Goal: Task Accomplishment & Management: Use online tool/utility

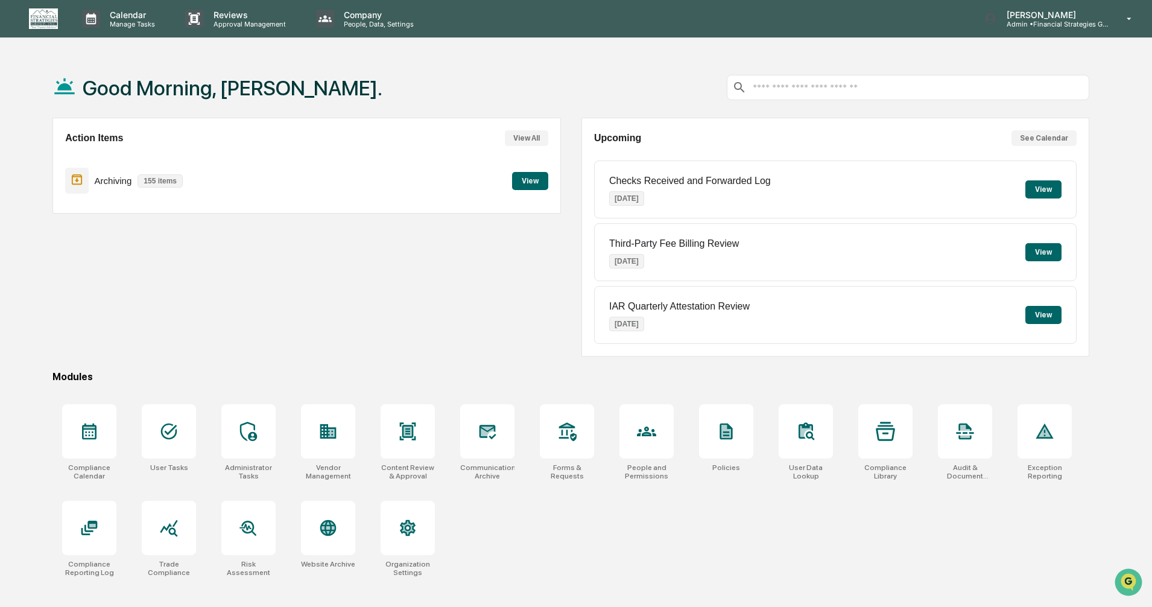
click at [526, 181] on button "View" at bounding box center [530, 181] width 36 height 18
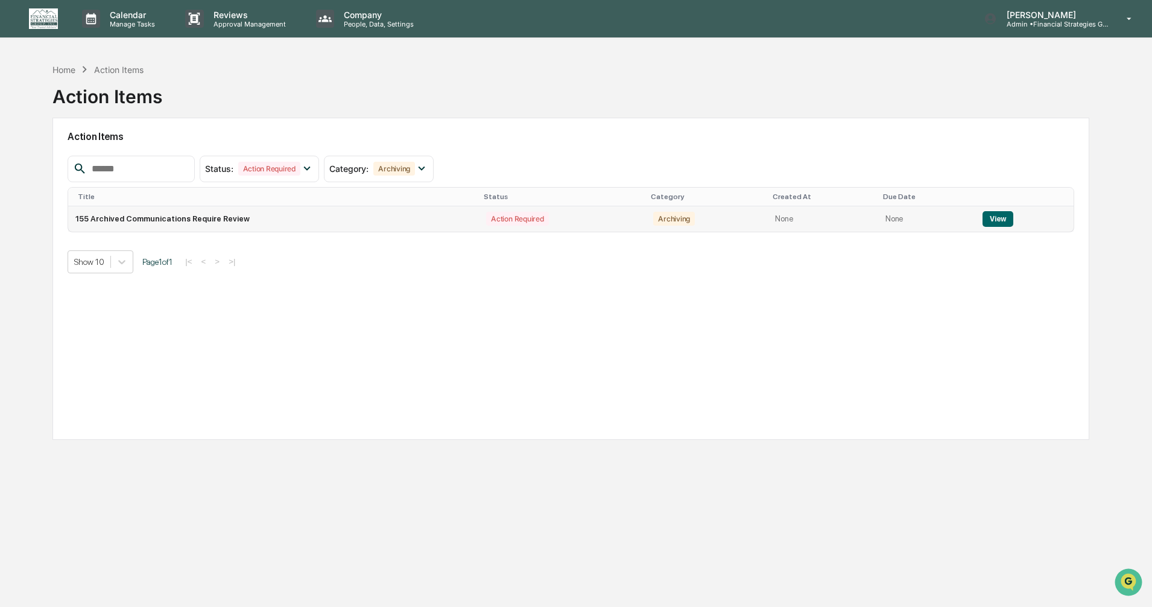
click at [991, 224] on button "View" at bounding box center [997, 219] width 31 height 16
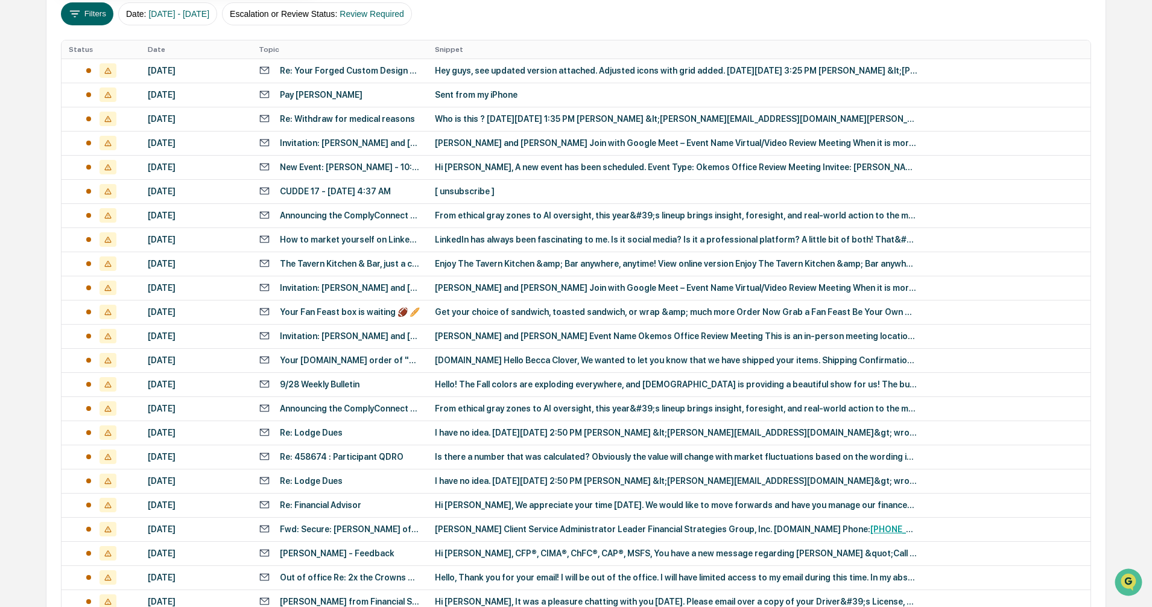
scroll to position [342, 0]
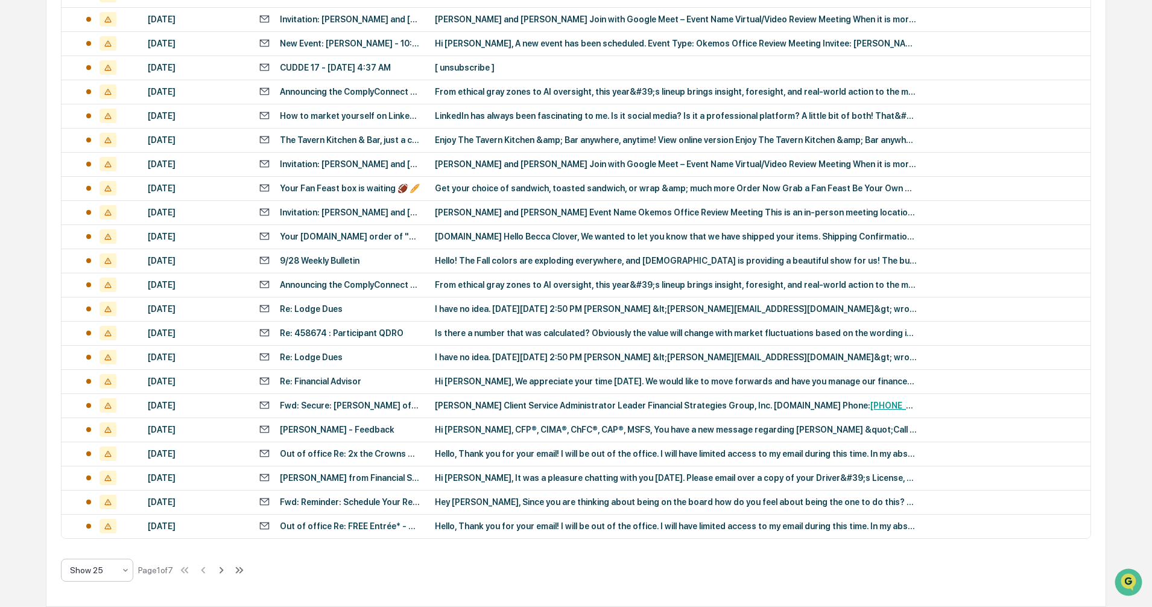
click at [125, 570] on icon at bounding box center [126, 570] width 10 height 10
click at [99, 544] on div "Show 100" at bounding box center [97, 538] width 71 height 24
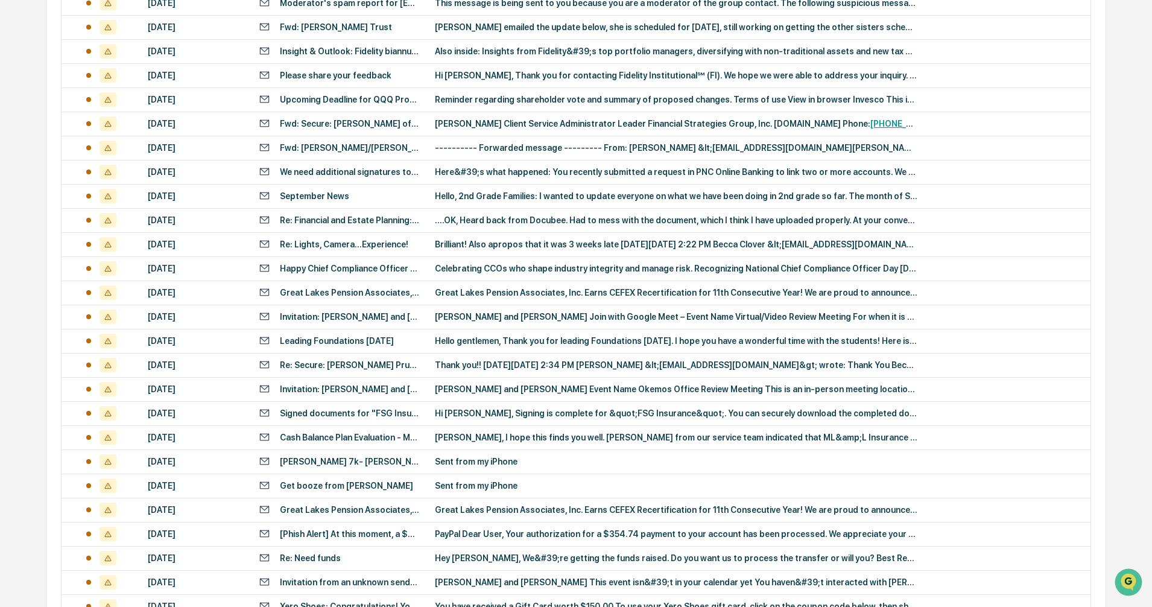
scroll to position [2151, 0]
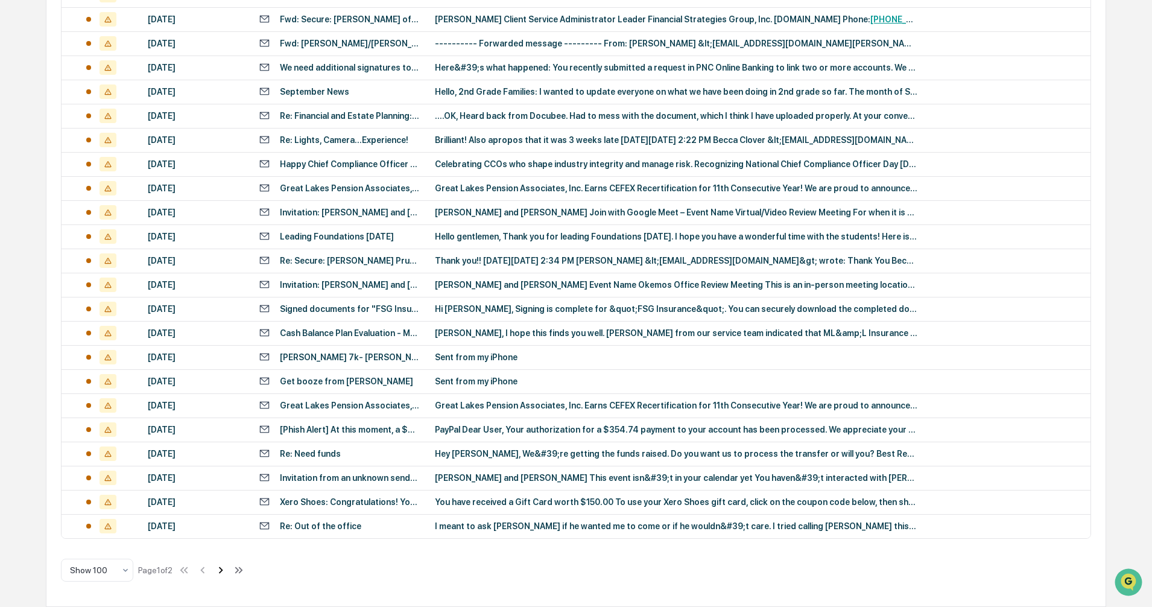
click at [227, 572] on icon at bounding box center [220, 569] width 13 height 13
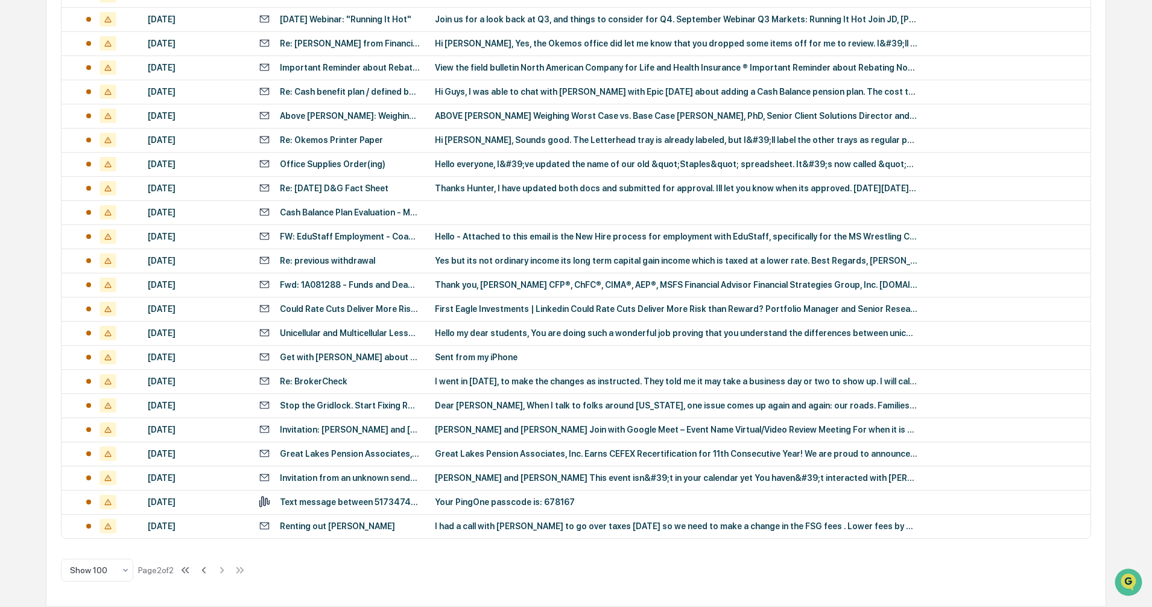
scroll to position [1065, 0]
click at [671, 534] on td "I had a call with [PERSON_NAME] to go over taxes [DATE] so we need to make a ch…" at bounding box center [759, 526] width 663 height 24
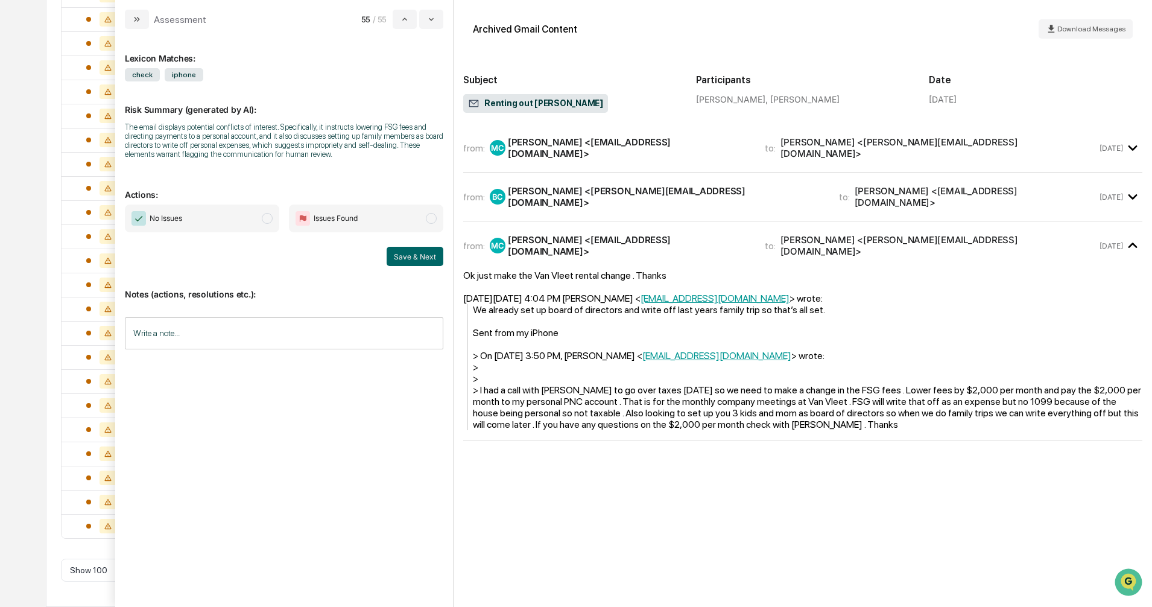
click at [625, 195] on div "[PERSON_NAME] <[PERSON_NAME][EMAIL_ADDRESS][DOMAIN_NAME]>" at bounding box center [666, 196] width 317 height 23
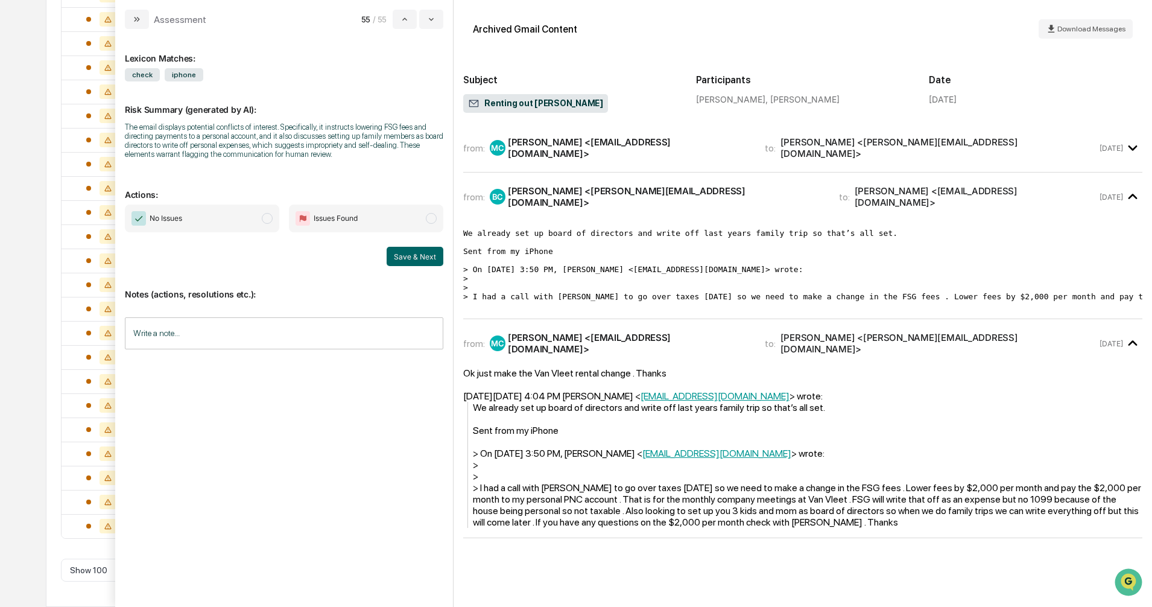
click at [660, 144] on div "[PERSON_NAME] <[EMAIL_ADDRESS][DOMAIN_NAME]>" at bounding box center [629, 147] width 242 height 23
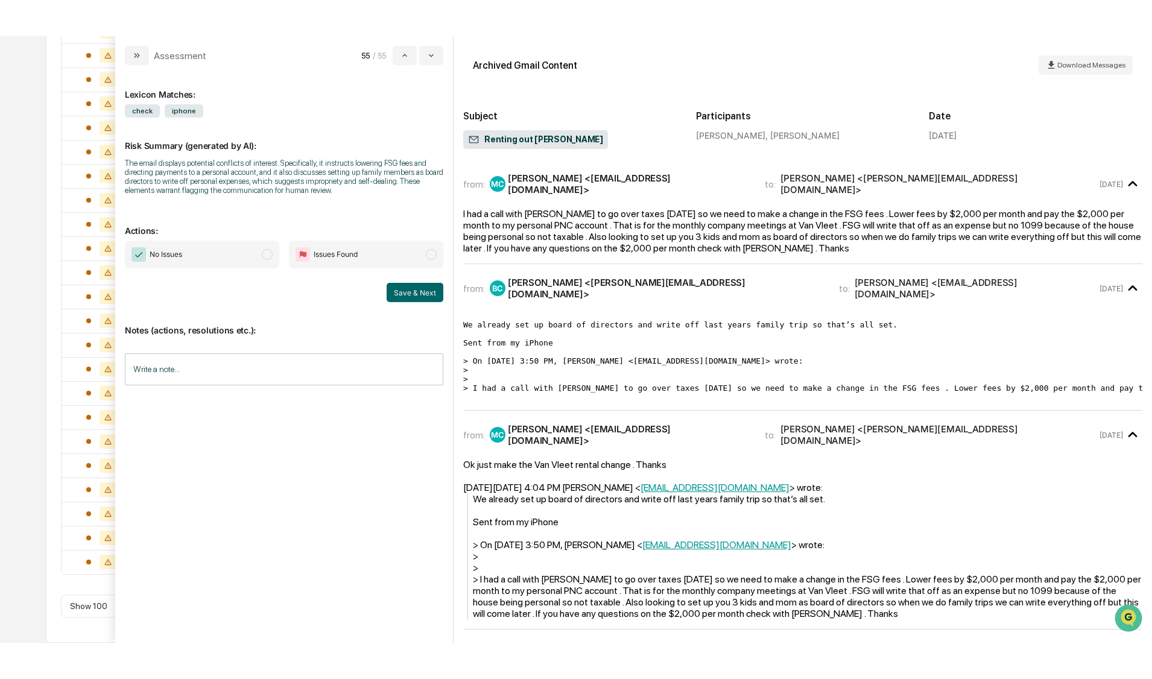
scroll to position [993, 0]
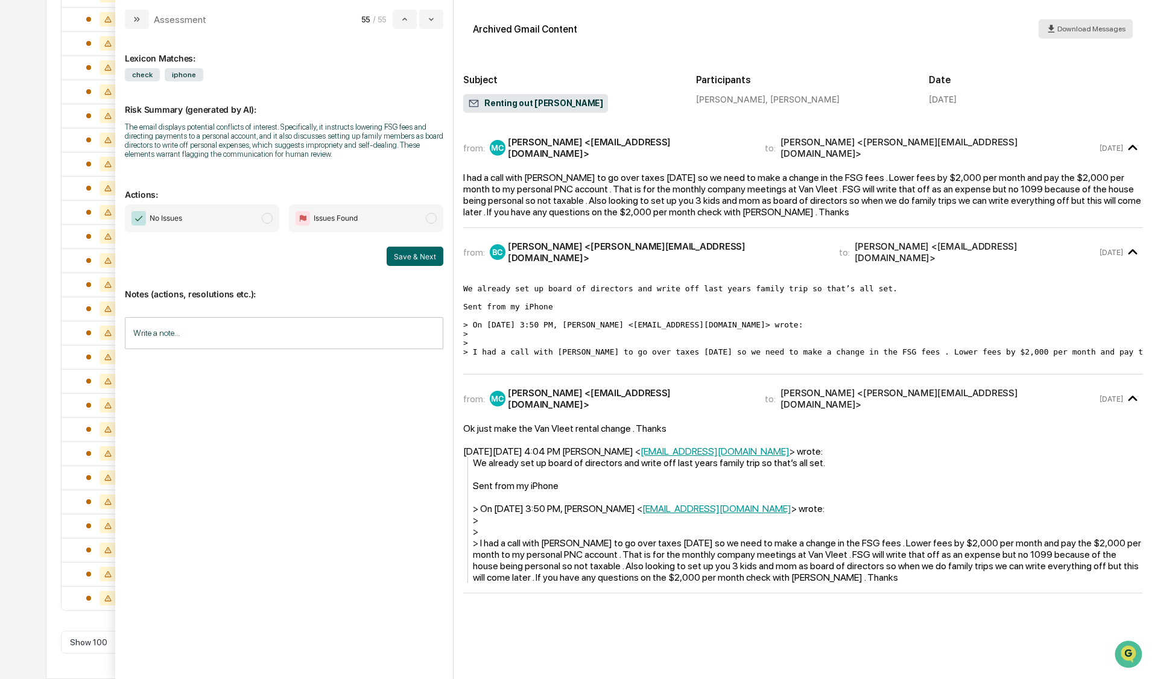
click at [1079, 36] on button "Download Messages" at bounding box center [1085, 28] width 94 height 19
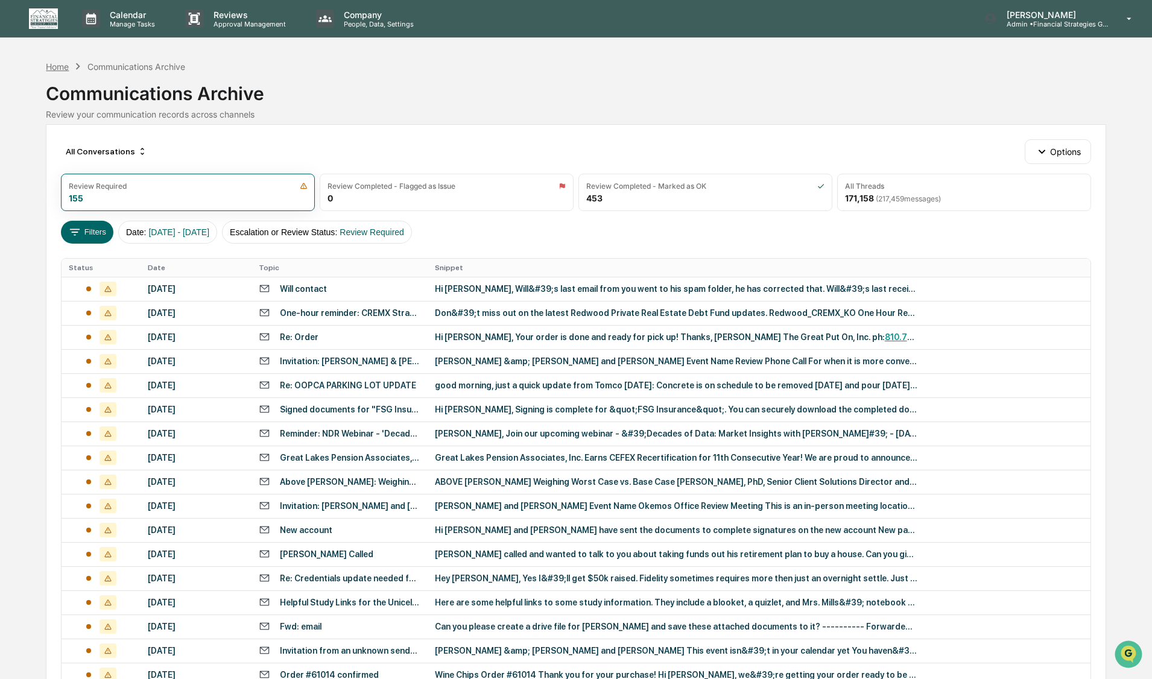
click at [55, 66] on div "Home" at bounding box center [57, 67] width 23 height 10
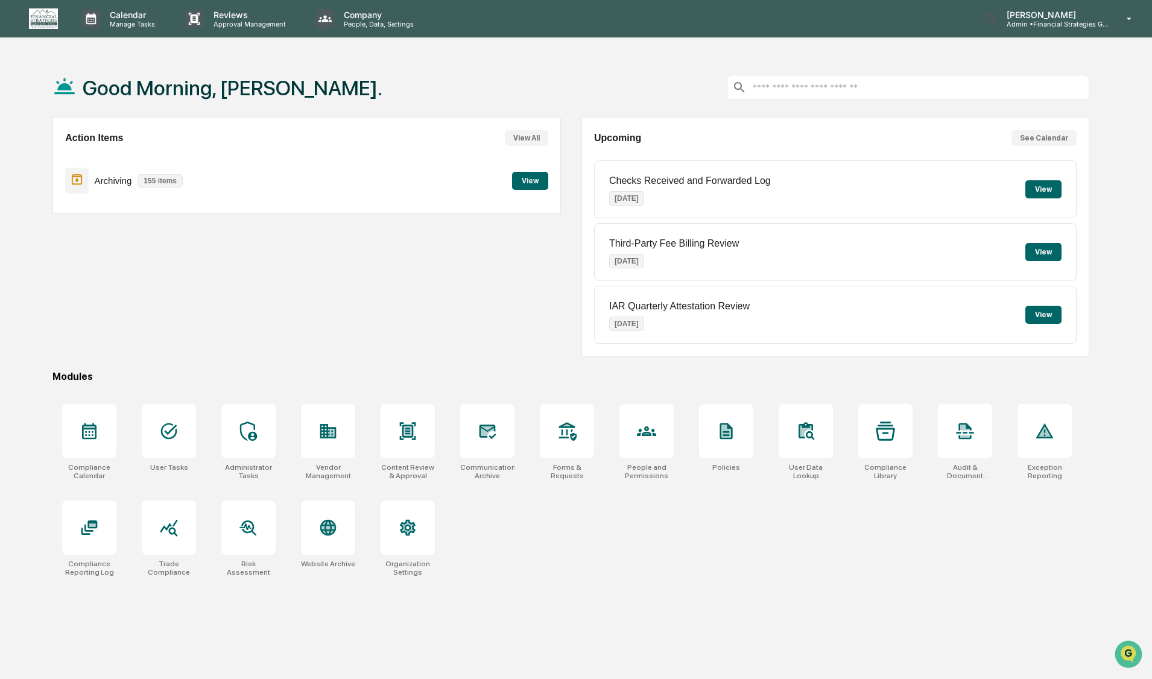
click at [530, 175] on button "View" at bounding box center [530, 181] width 36 height 18
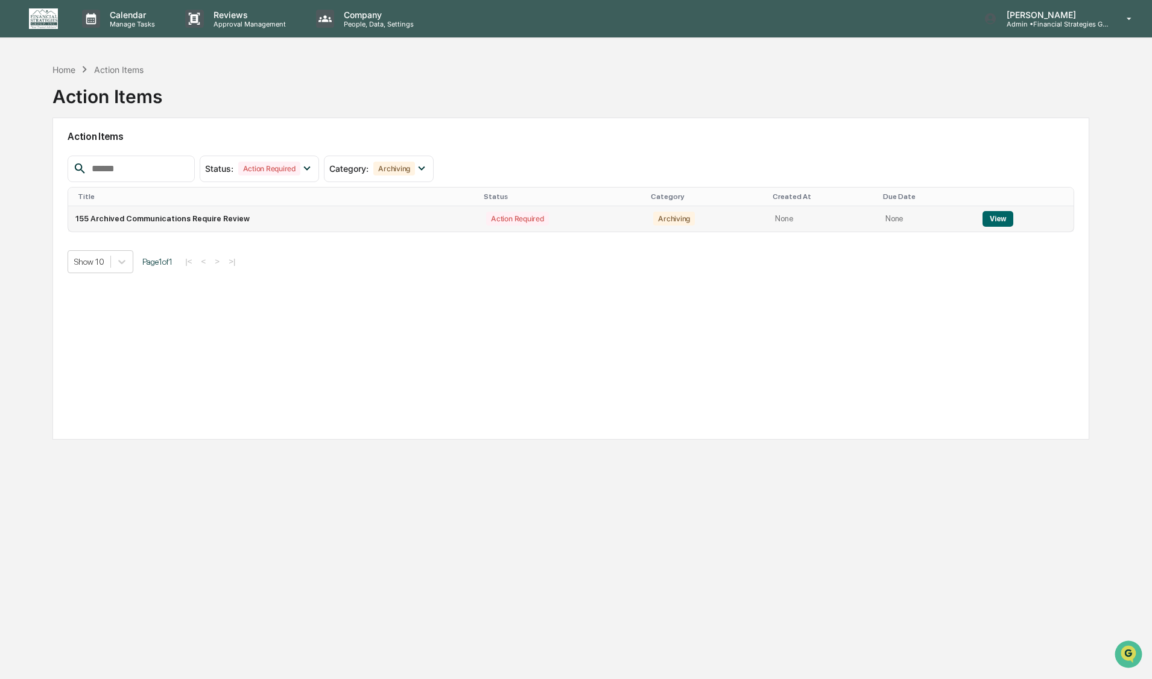
click at [990, 221] on button "View" at bounding box center [997, 219] width 31 height 16
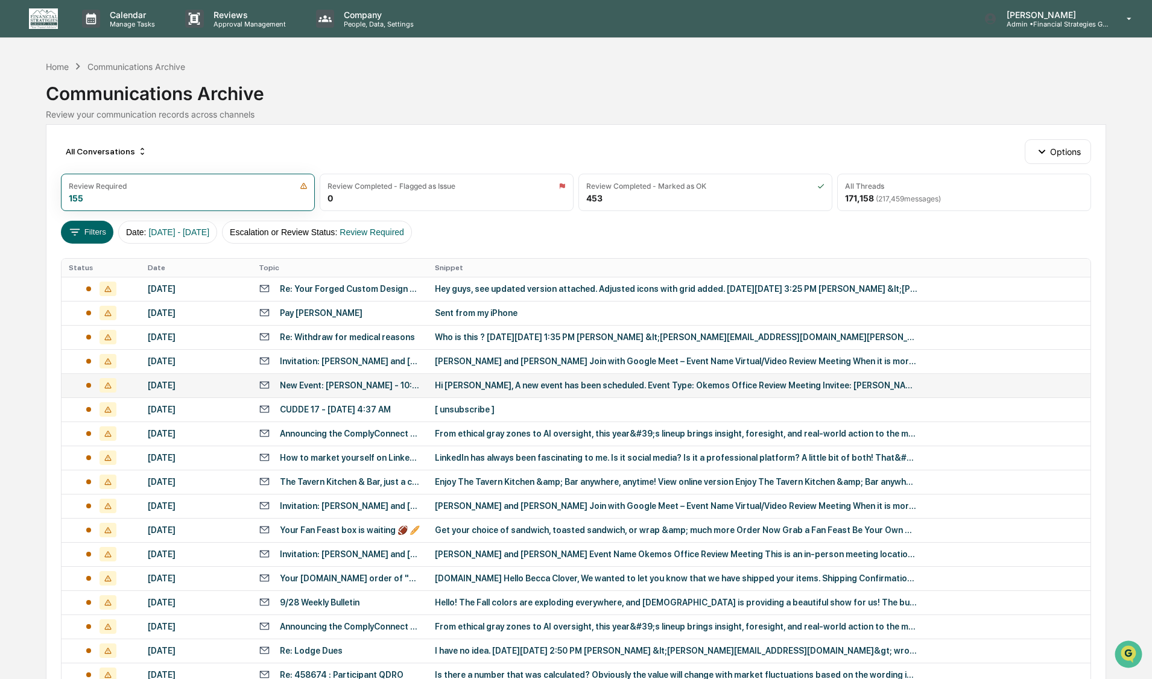
click at [346, 394] on td "New Event: [PERSON_NAME] - 10:00am [DATE] - Okemos Office Review Meeting" at bounding box center [339, 385] width 176 height 24
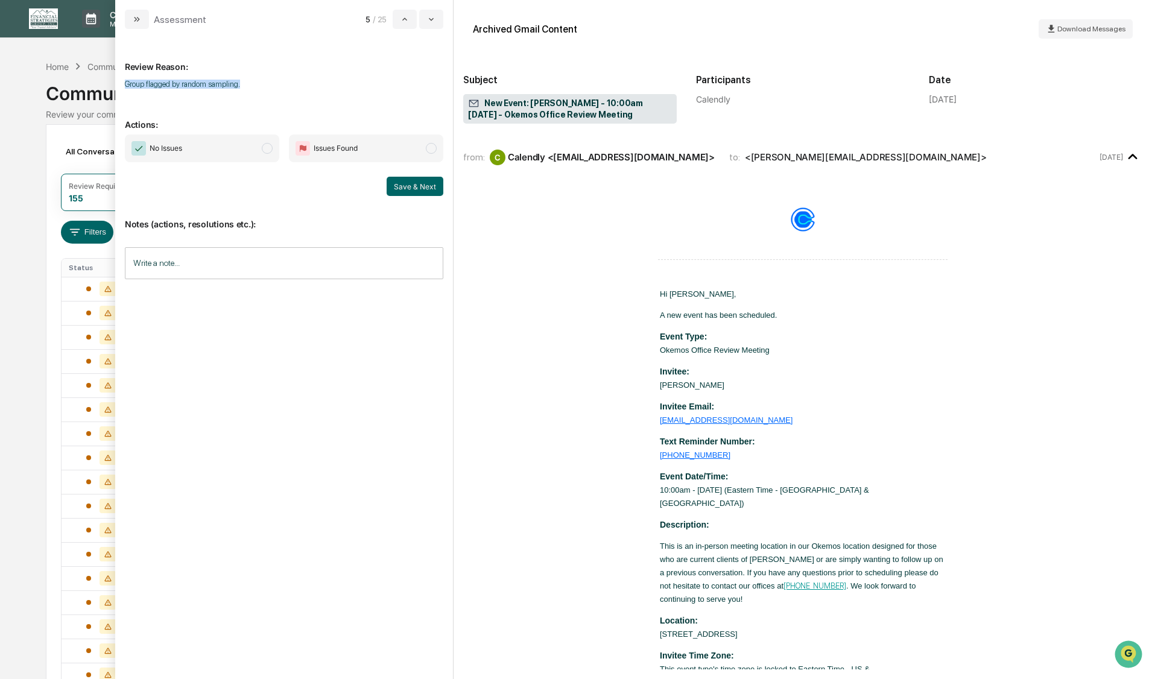
drag, startPoint x: 125, startPoint y: 81, endPoint x: 312, endPoint y: 81, distance: 186.9
click at [312, 81] on p "Group flagged by random sampling." at bounding box center [284, 84] width 318 height 9
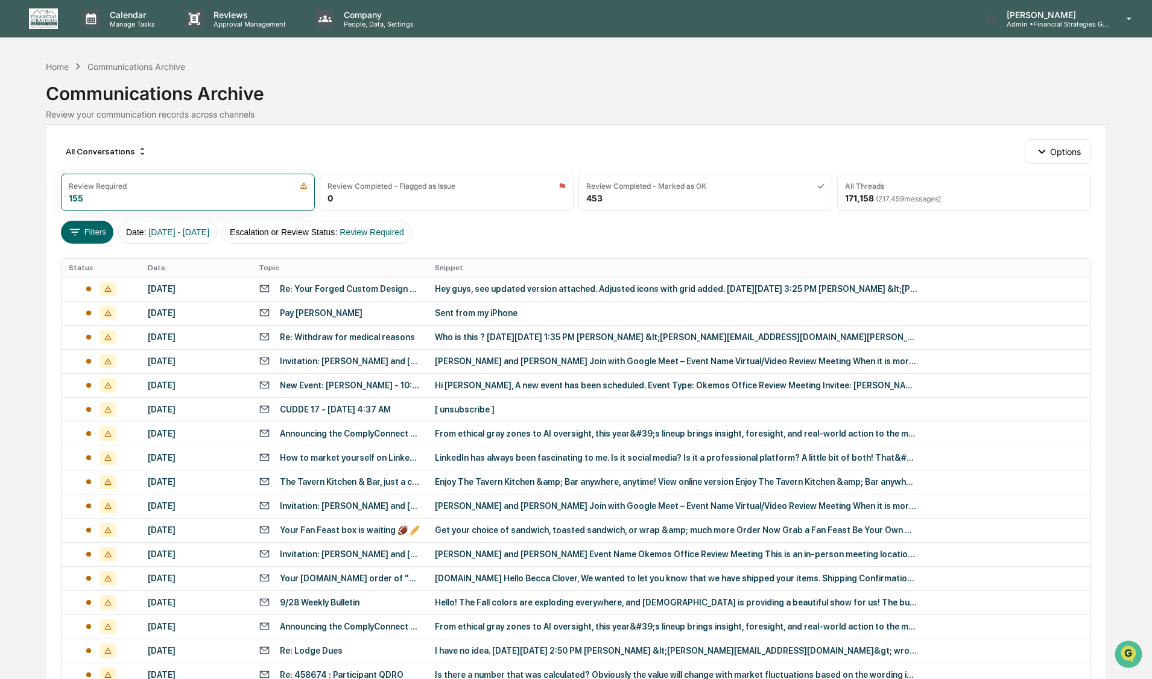
click at [2, 397] on div "Calendar Manage Tasks Reviews Approval Management Company People, Data, Setting…" at bounding box center [576, 474] width 1152 height 949
click at [571, 556] on div "[PERSON_NAME] and [PERSON_NAME] Event Name Okemos Office Review Meeting This is…" at bounding box center [676, 554] width 482 height 10
click at [17, 227] on div "Calendar Manage Tasks Reviews Approval Management Company People, Data, Setting…" at bounding box center [576, 474] width 1152 height 949
click at [567, 332] on div "Who is this ? [DATE][DATE] 1:35 PM [PERSON_NAME] &lt;[PERSON_NAME][EMAIL_ADDRES…" at bounding box center [676, 337] width 482 height 10
click at [6, 412] on div "Calendar Manage Tasks Reviews Approval Management Company People, Data, Setting…" at bounding box center [576, 474] width 1152 height 949
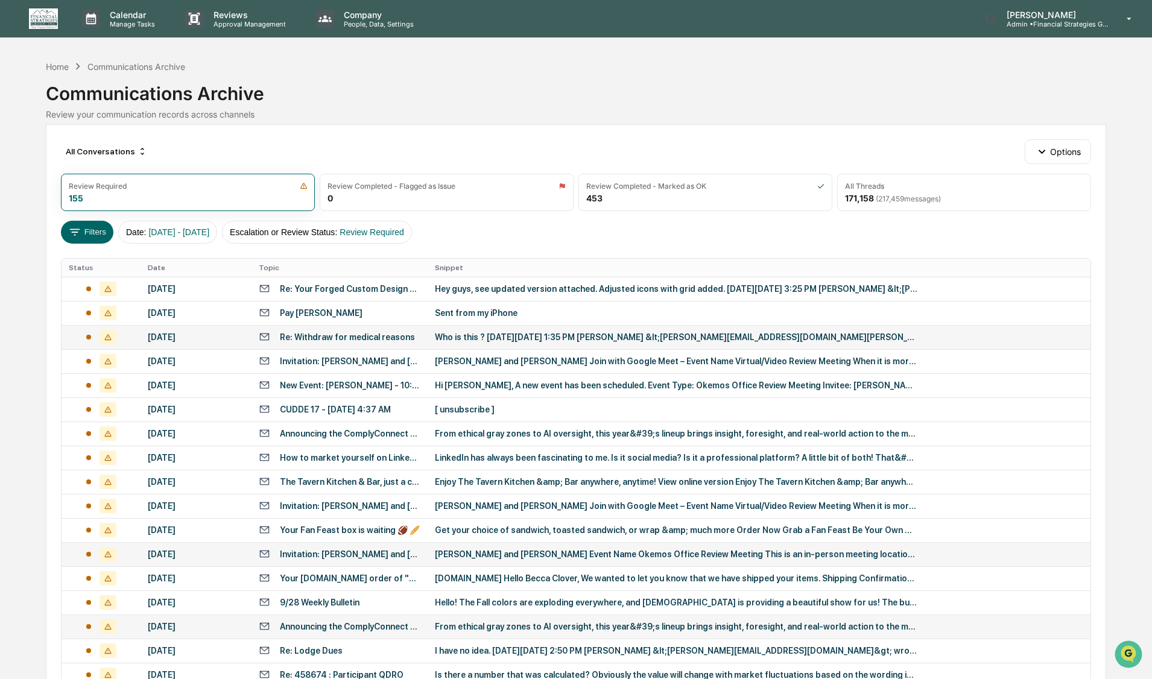
click at [511, 606] on div "From ethical gray zones to AI oversight, this year&#39;s lineup brings insight,…" at bounding box center [676, 627] width 482 height 10
click at [28, 417] on div "Calendar Manage Tasks Reviews Approval Management Company People, Data, Setting…" at bounding box center [576, 474] width 1152 height 949
